Goal: Task Accomplishment & Management: Manage account settings

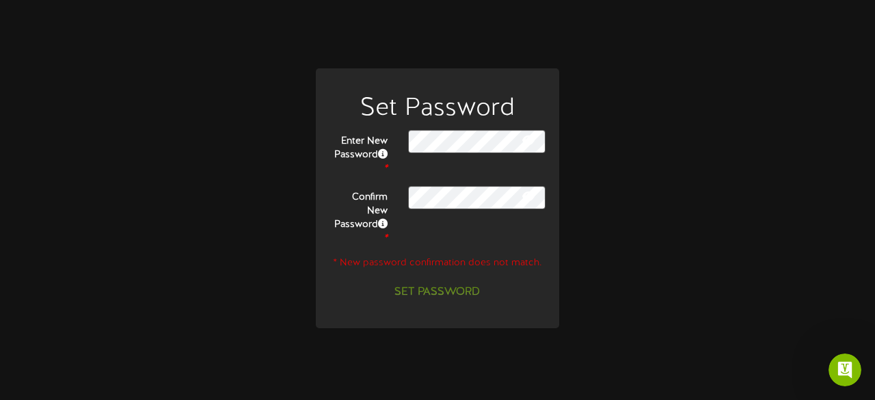
click at [527, 146] on icon at bounding box center [528, 140] width 12 height 11
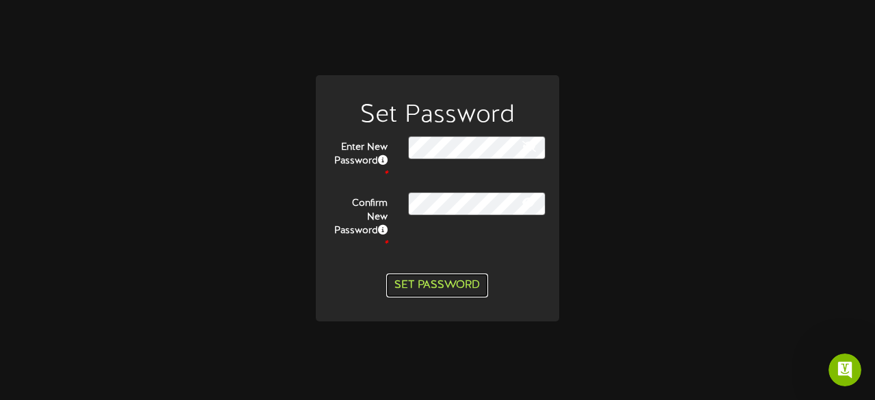
click at [447, 275] on button "Set Password" at bounding box center [437, 285] width 102 height 24
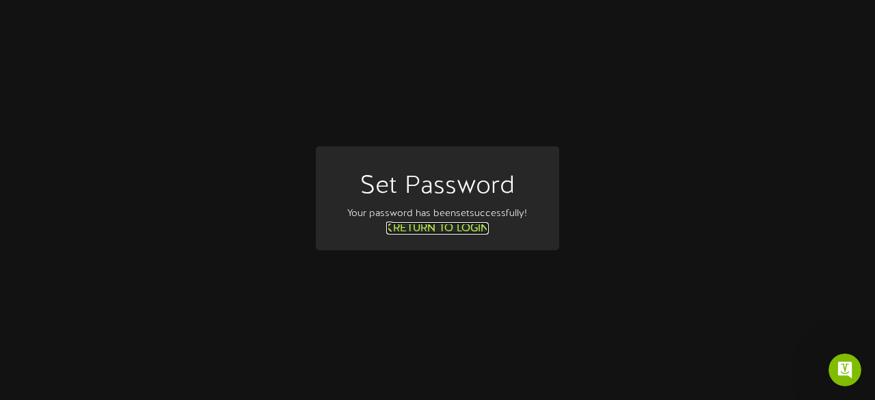
click at [467, 223] on link "Return to Login" at bounding box center [437, 228] width 102 height 12
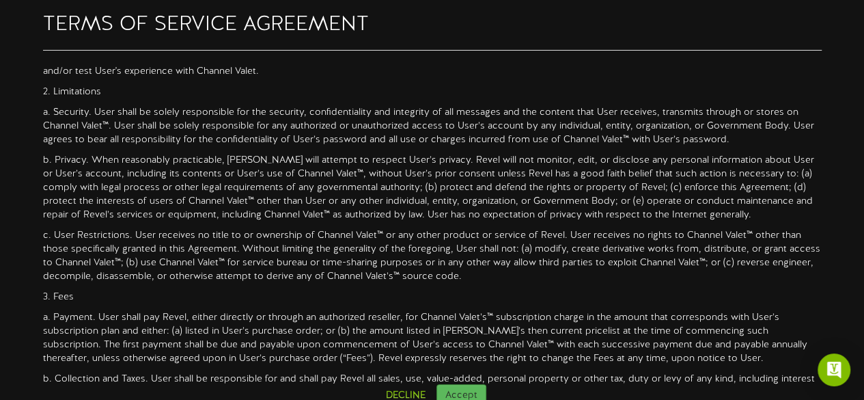
scroll to position [287, 0]
click at [471, 394] on button "Accept" at bounding box center [462, 395] width 50 height 23
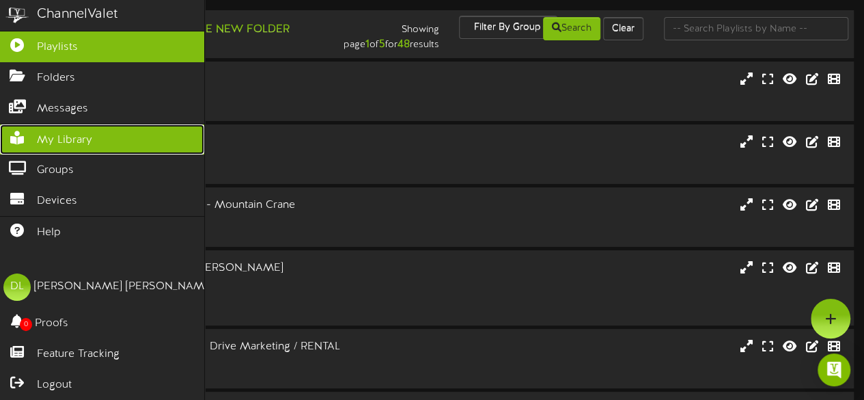
click at [14, 131] on icon at bounding box center [17, 136] width 34 height 10
